Goal: Check status: Check status

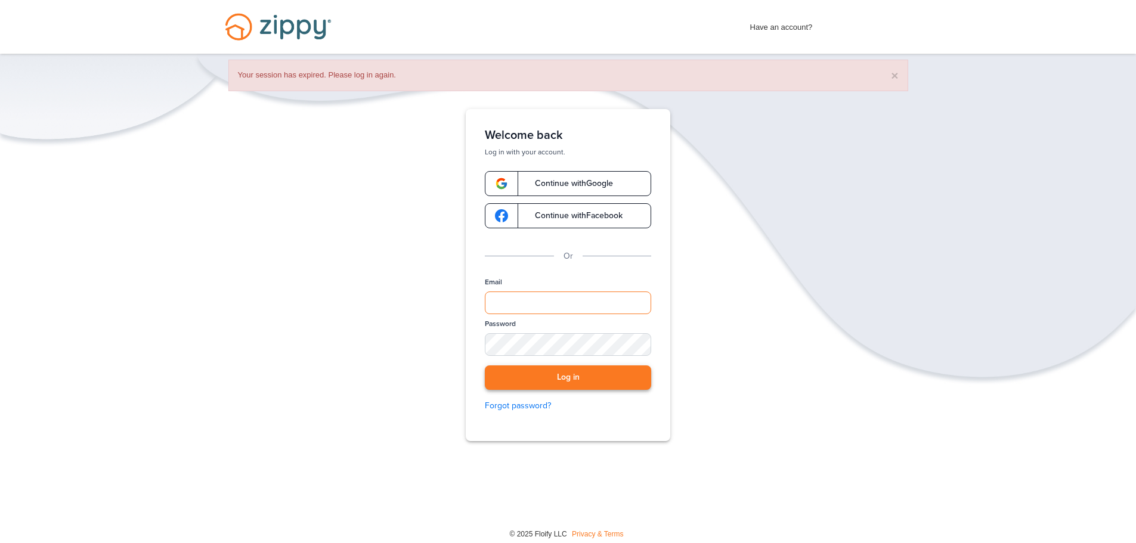
type input "**********"
click at [603, 376] on button "Log in" at bounding box center [568, 378] width 166 height 24
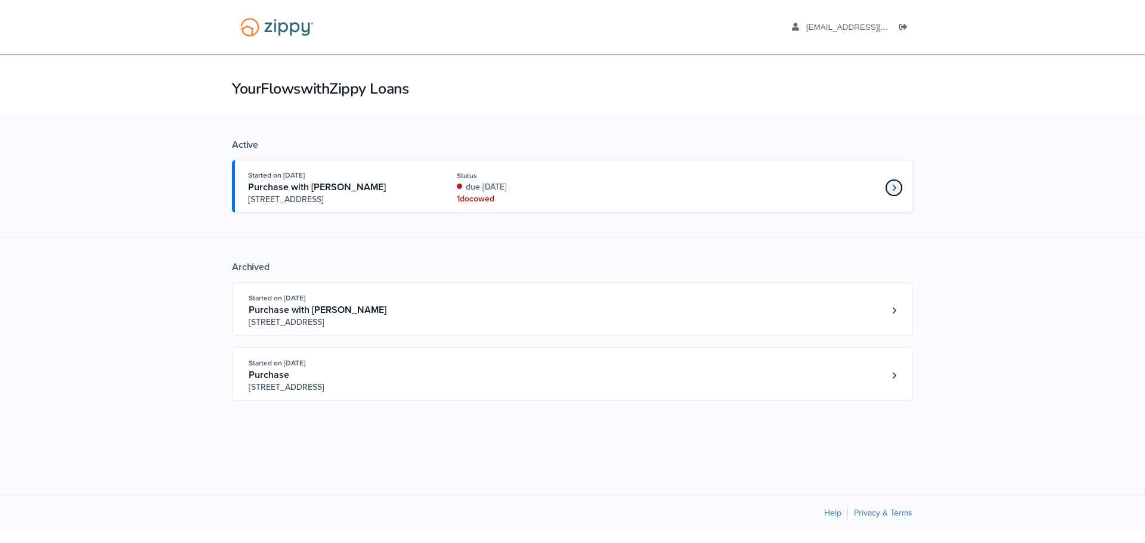
click at [892, 187] on icon "Loan number 4190800" at bounding box center [894, 188] width 4 height 8
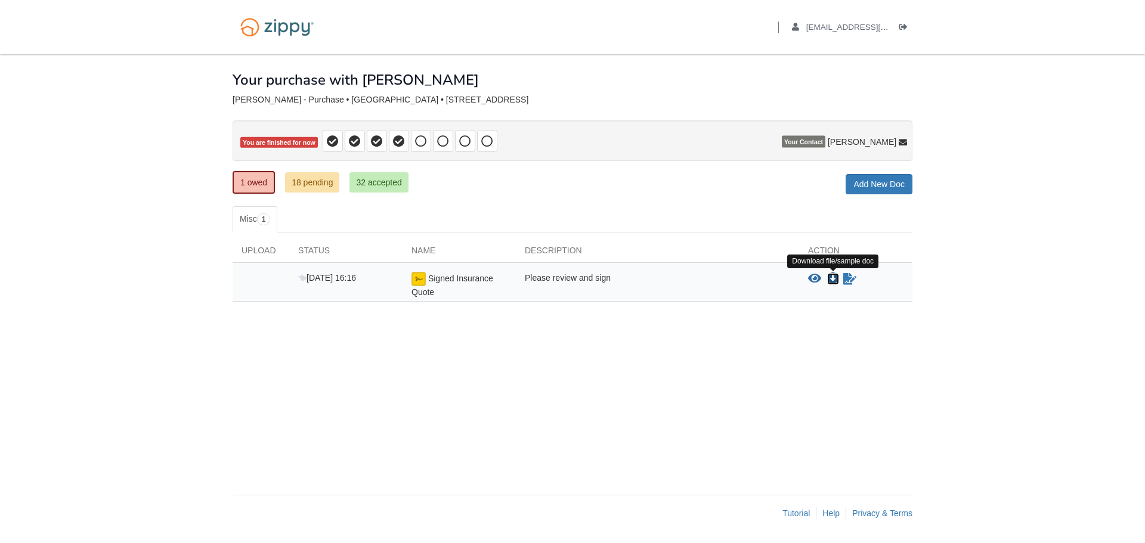
click at [833, 276] on icon "Download Signed Insurance Quote" at bounding box center [833, 279] width 12 height 12
click at [851, 280] on icon "Sign Form" at bounding box center [849, 279] width 13 height 12
click at [255, 177] on link "1 owed" at bounding box center [254, 182] width 42 height 23
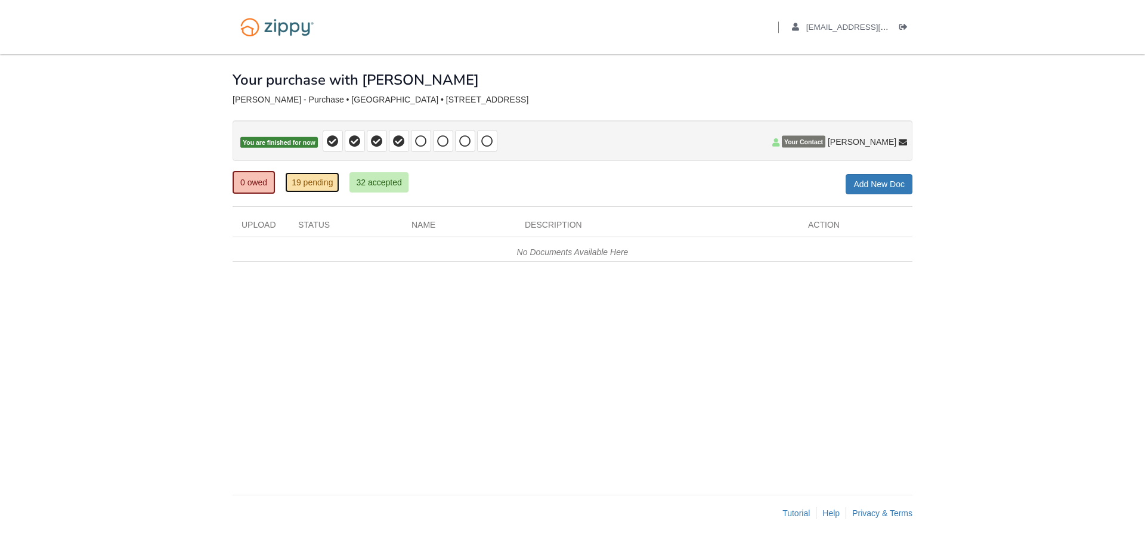
click at [305, 180] on link "19 pending" at bounding box center [312, 182] width 54 height 20
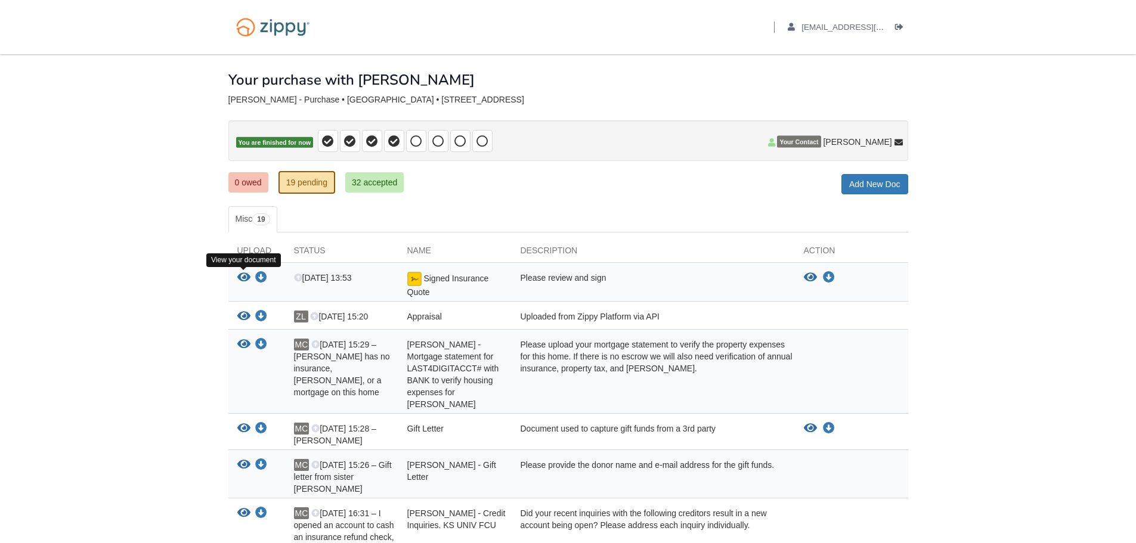
click at [243, 277] on icon "View Signed Insurance Quote" at bounding box center [243, 278] width 13 height 12
